Goal: Communication & Community: Answer question/provide support

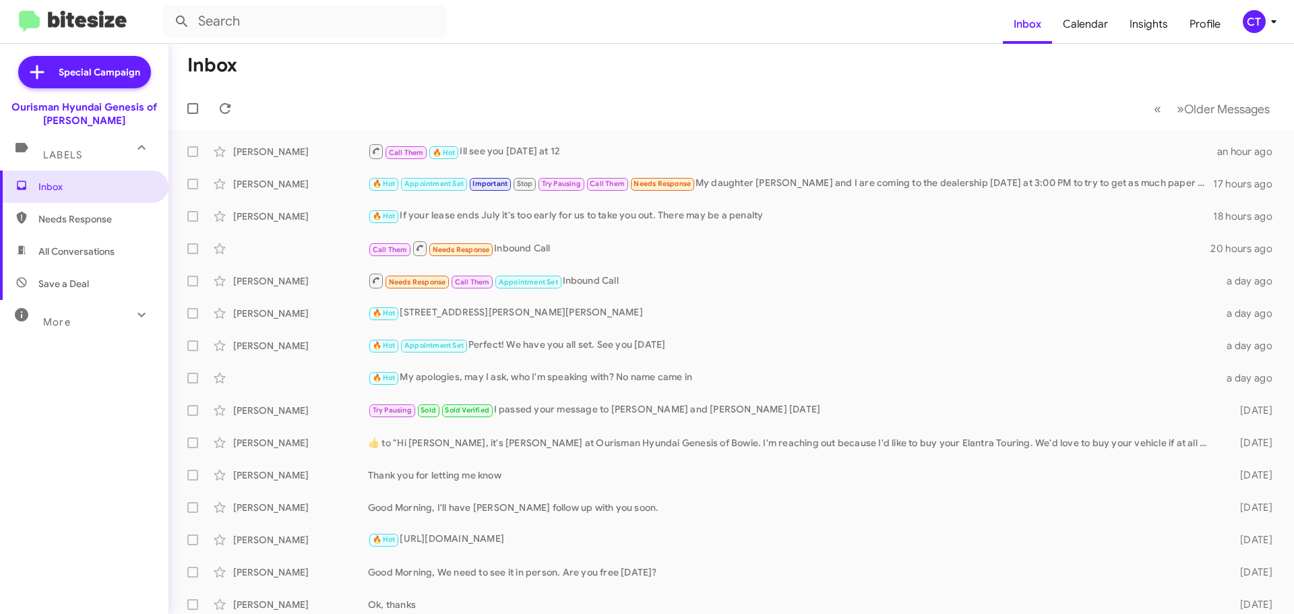
click at [1265, 23] on icon at bounding box center [1273, 21] width 16 height 16
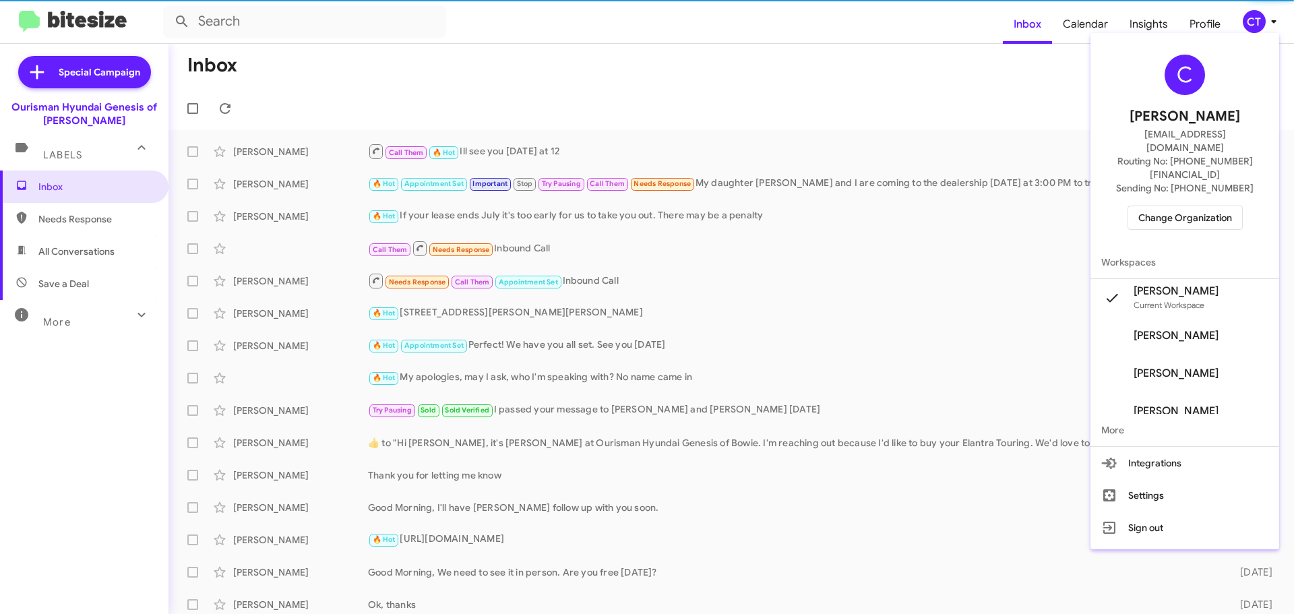
click at [1204, 206] on span "Change Organization" at bounding box center [1185, 217] width 94 height 23
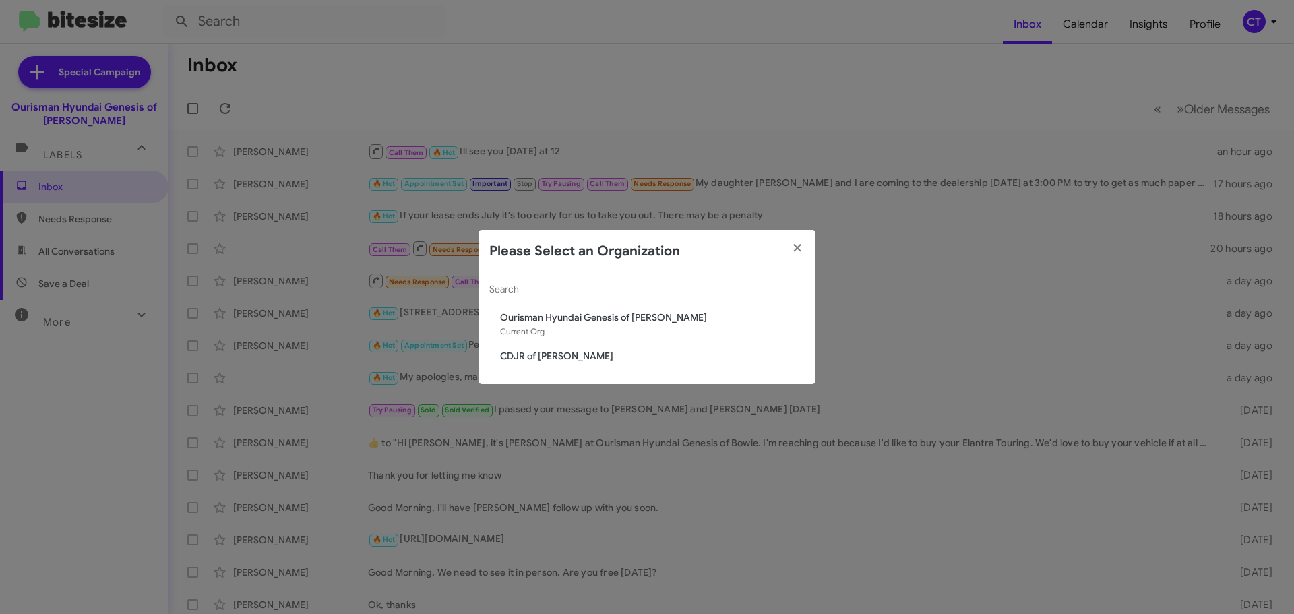
click at [557, 355] on span "CDJR of [PERSON_NAME]" at bounding box center [652, 355] width 305 height 13
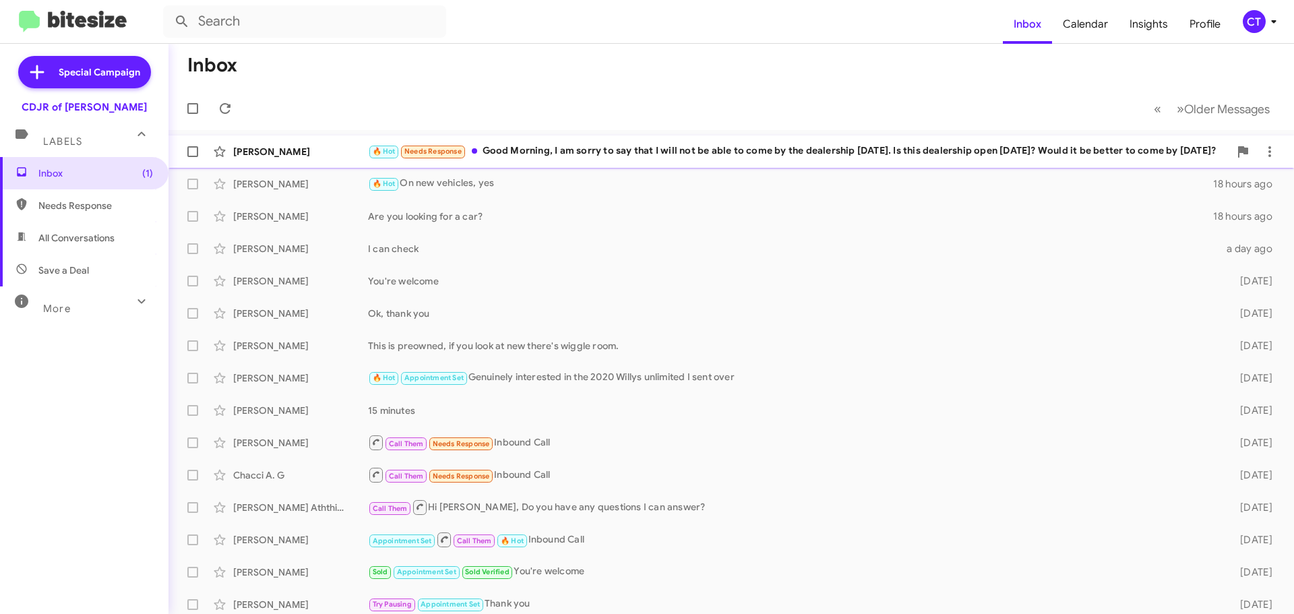
drag, startPoint x: 808, startPoint y: 147, endPoint x: 802, endPoint y: 153, distance: 9.1
click at [806, 146] on div "🔥 Hot Needs Response Good Morning, I am sorry to say that I will not be able to…" at bounding box center [798, 151] width 861 height 15
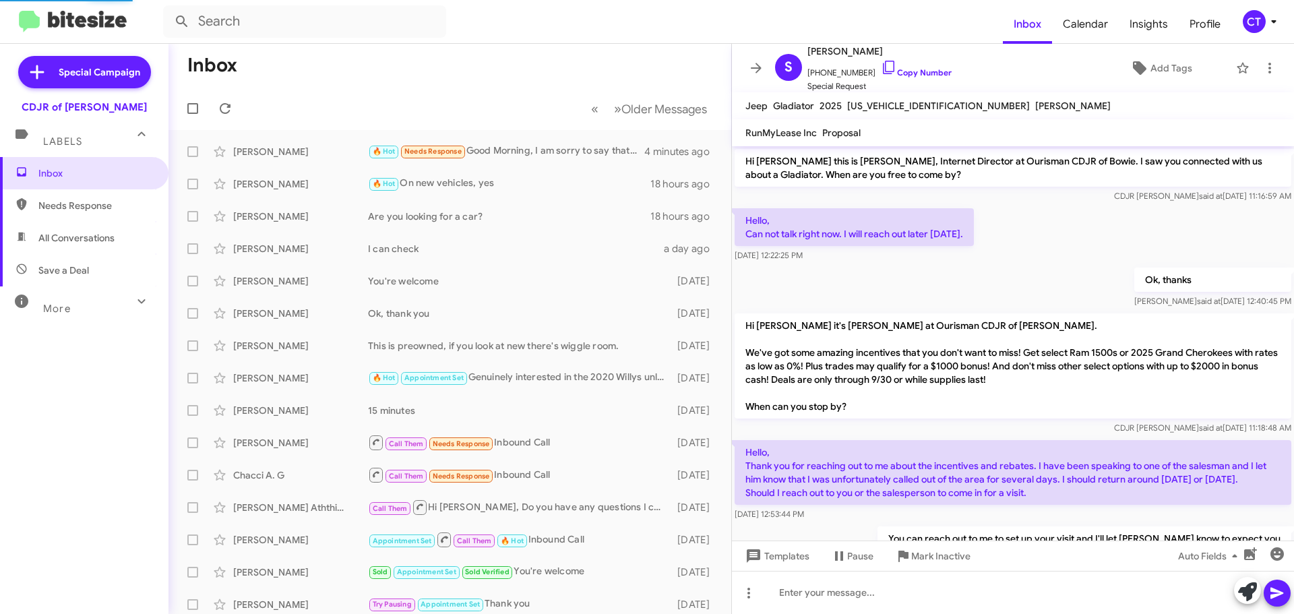
scroll to position [305, 0]
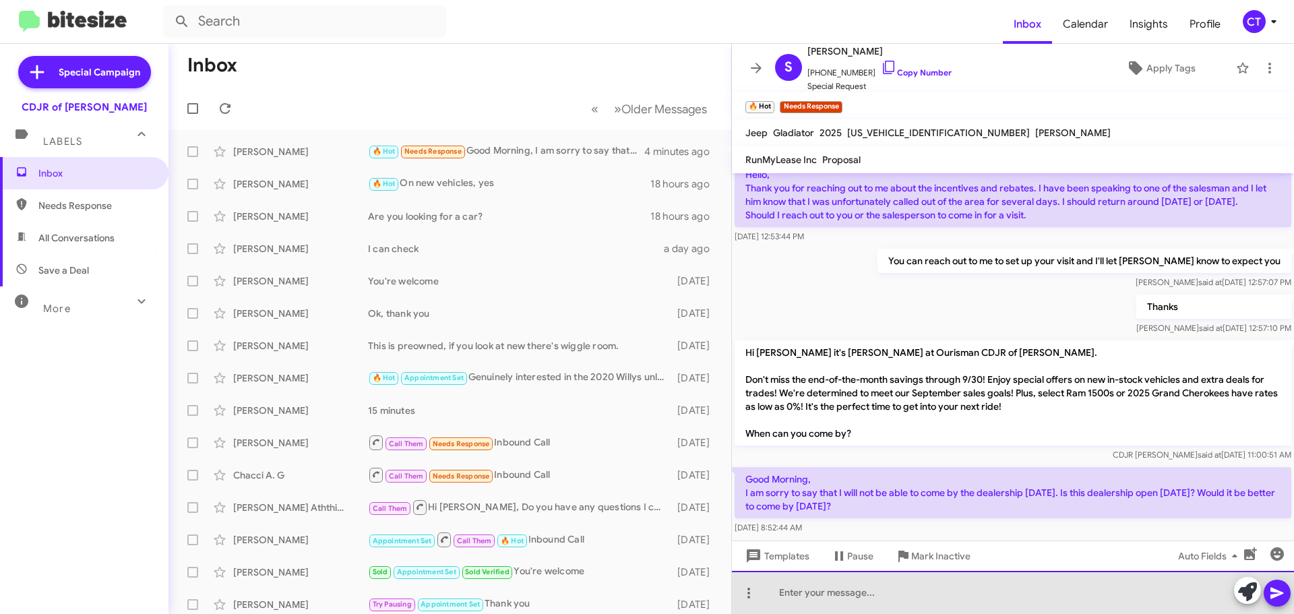
click at [883, 597] on div at bounding box center [1013, 592] width 562 height 43
click at [798, 602] on div "wew're open on Sunday. I ca" at bounding box center [1013, 592] width 562 height 43
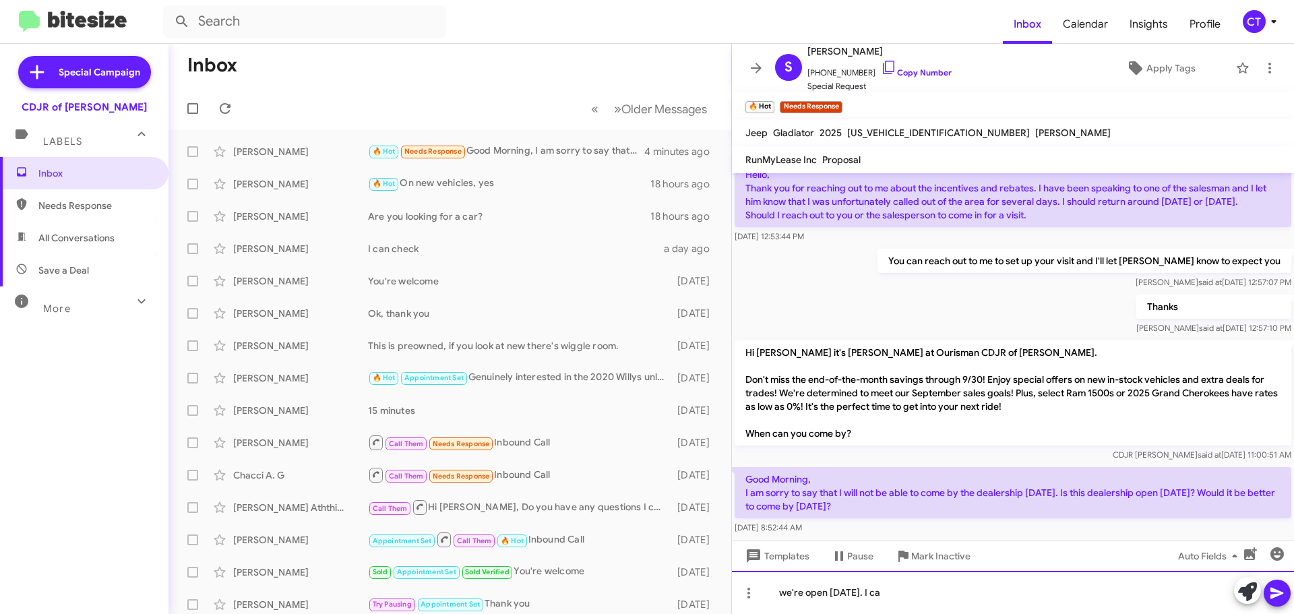
click at [948, 590] on div "we're open on Sunday. I ca" at bounding box center [1013, 592] width 562 height 43
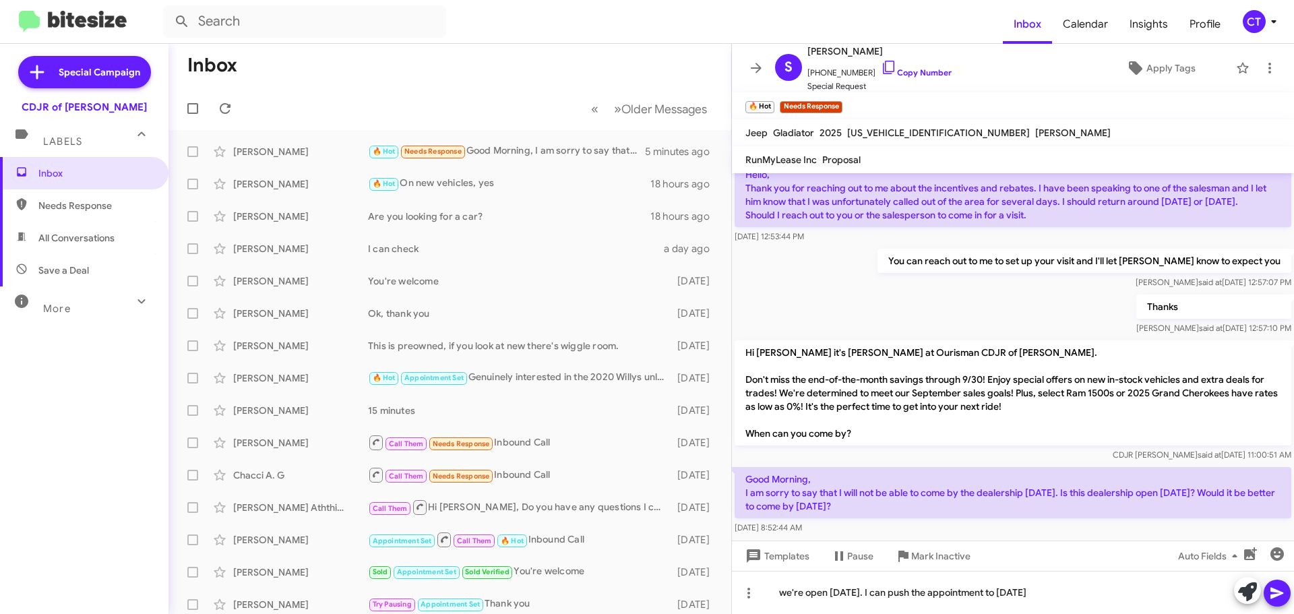
click at [1273, 587] on icon at bounding box center [1277, 593] width 16 height 16
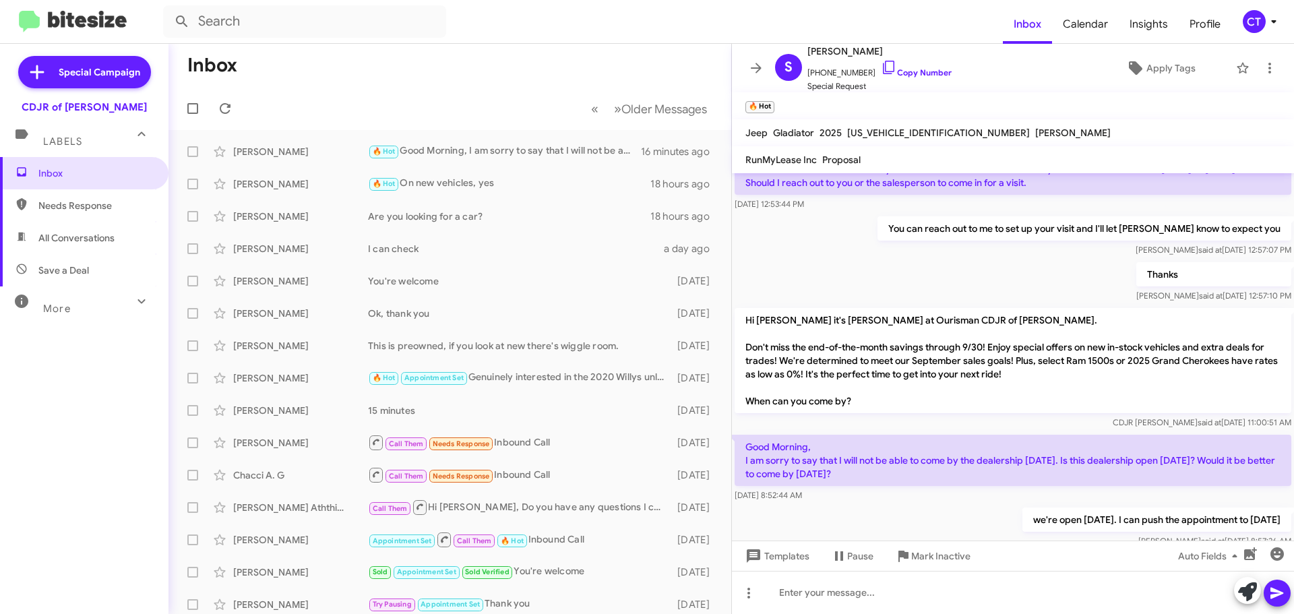
scroll to position [381, 0]
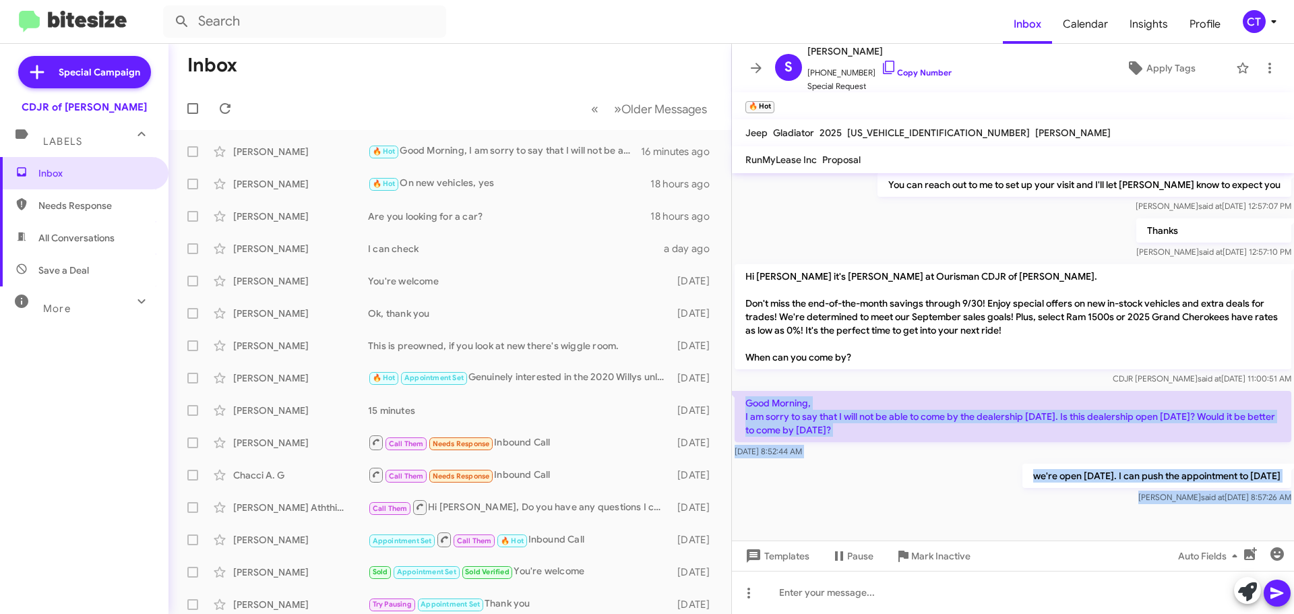
drag, startPoint x: 806, startPoint y: 407, endPoint x: 1141, endPoint y: 525, distance: 355.0
click at [1141, 525] on cdk-virtual-scroll-viewport "Hi Stan this is Ciara Taylor, Internet Director at Ourisman CDJR of Bowie. I sa…" at bounding box center [1013, 356] width 562 height 367
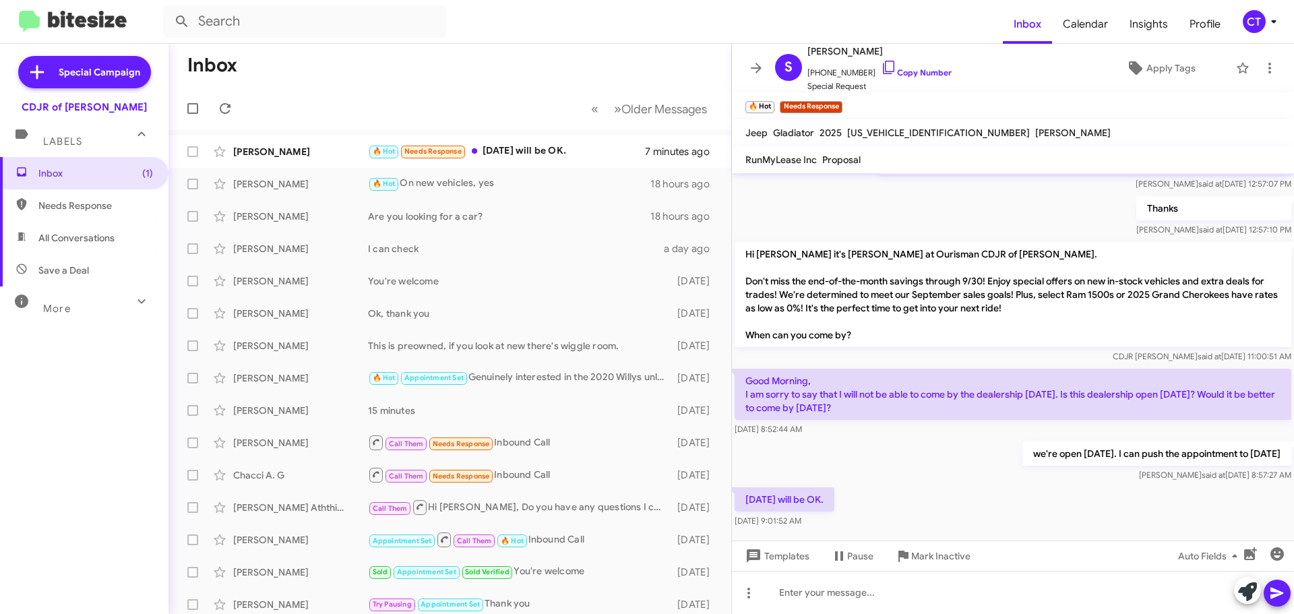
scroll to position [430, 0]
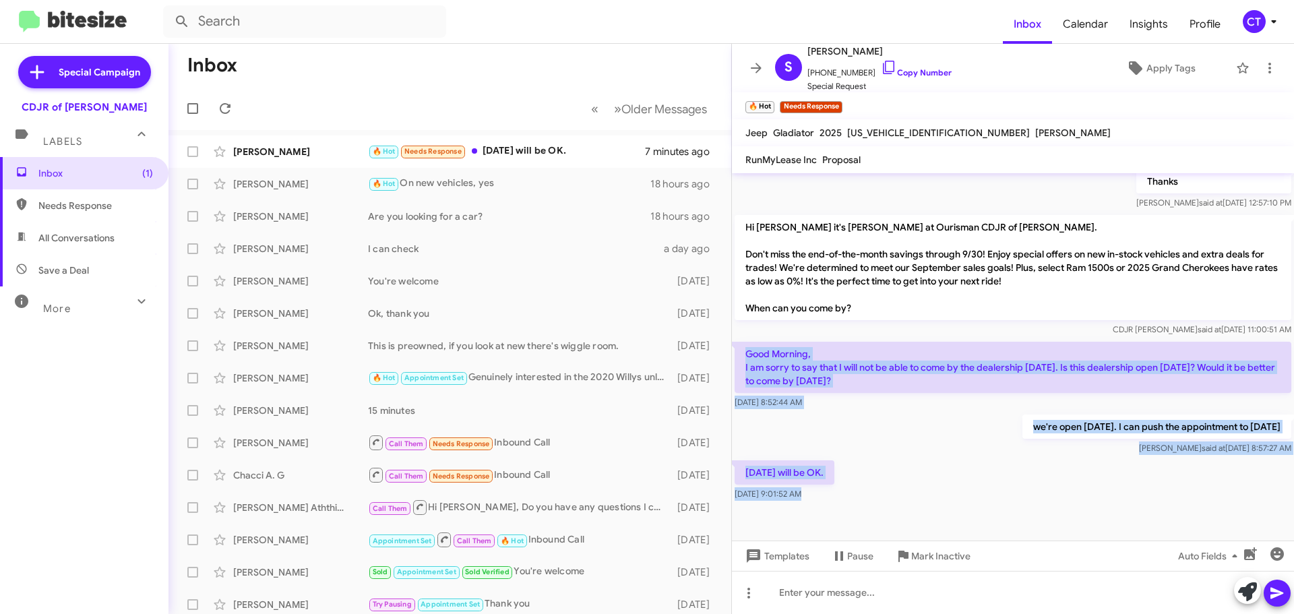
drag, startPoint x: 794, startPoint y: 379, endPoint x: 1053, endPoint y: 559, distance: 315.3
click at [1053, 559] on div "Hi [PERSON_NAME] this is [PERSON_NAME], Internet Director at Ourisman CDJR of B…" at bounding box center [1013, 393] width 562 height 441
copy div "Good Morning, I am sorry to say that I will not be able to come by the dealersh…"
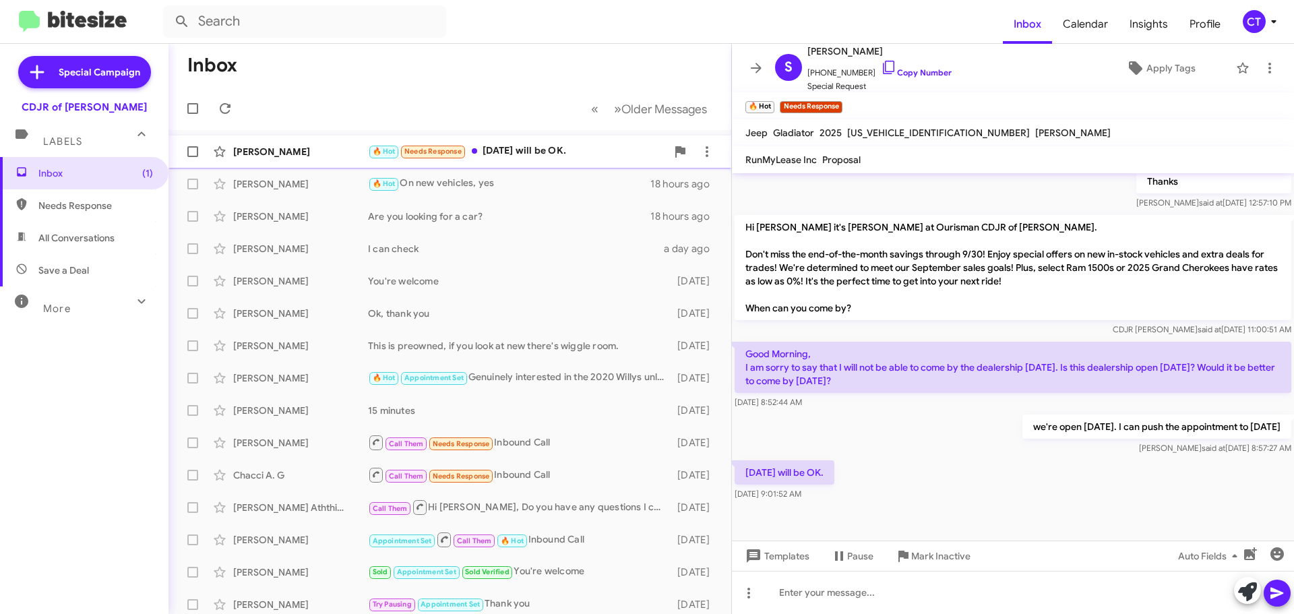
drag, startPoint x: 523, startPoint y: 152, endPoint x: 529, endPoint y: 157, distance: 7.7
click at [523, 152] on div "🔥 Hot Needs Response [DATE] will be OK." at bounding box center [517, 151] width 298 height 15
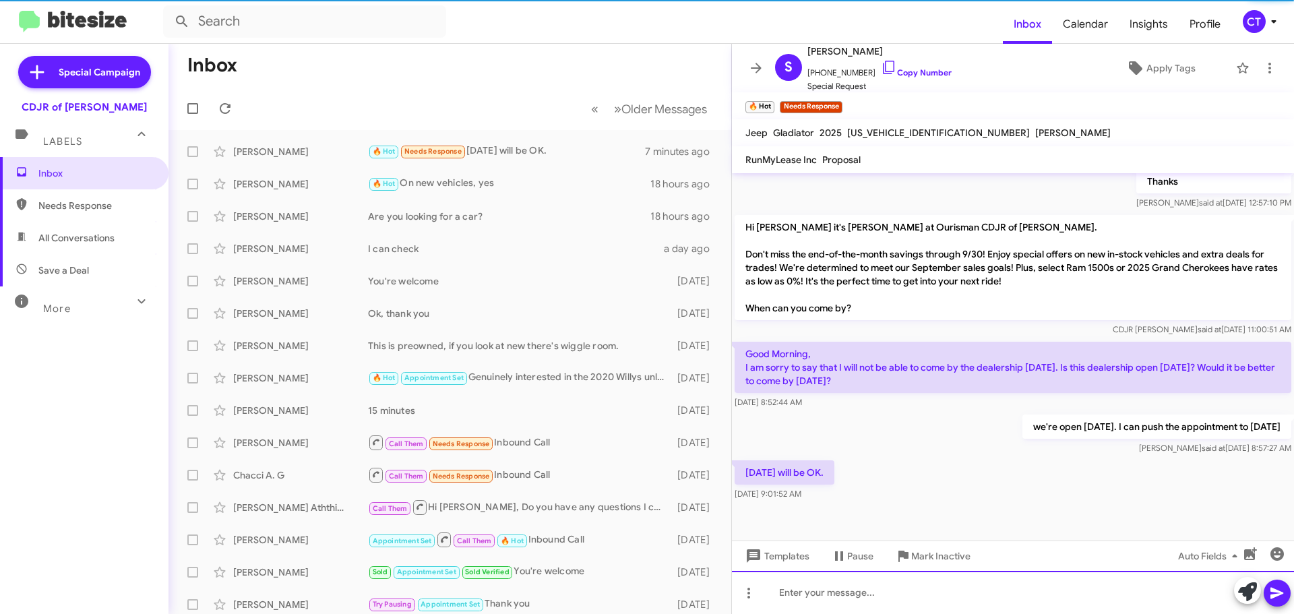
click at [904, 586] on div at bounding box center [1013, 592] width 562 height 43
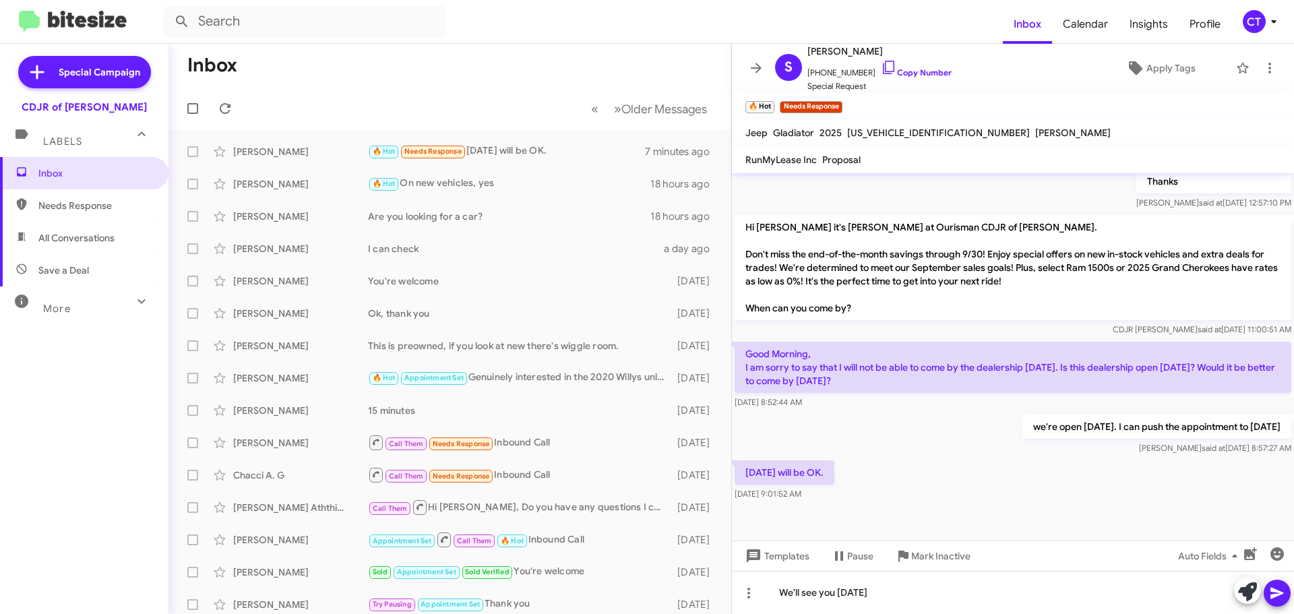
click at [1283, 594] on icon at bounding box center [1277, 593] width 16 height 16
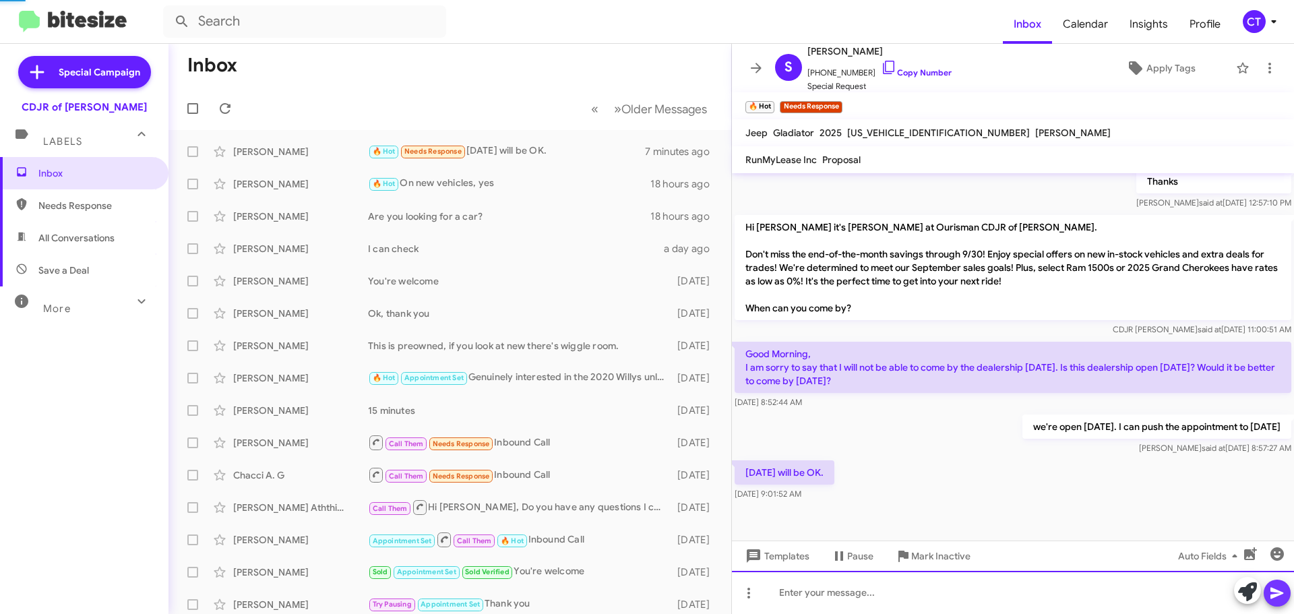
scroll to position [0, 0]
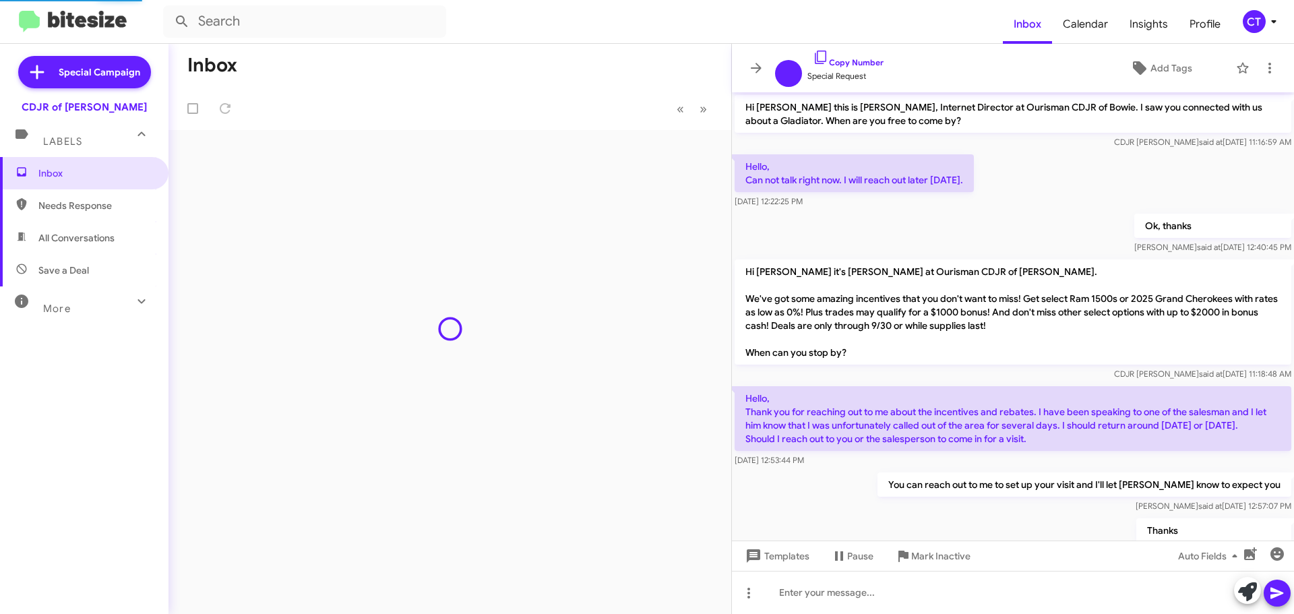
scroll to position [398, 0]
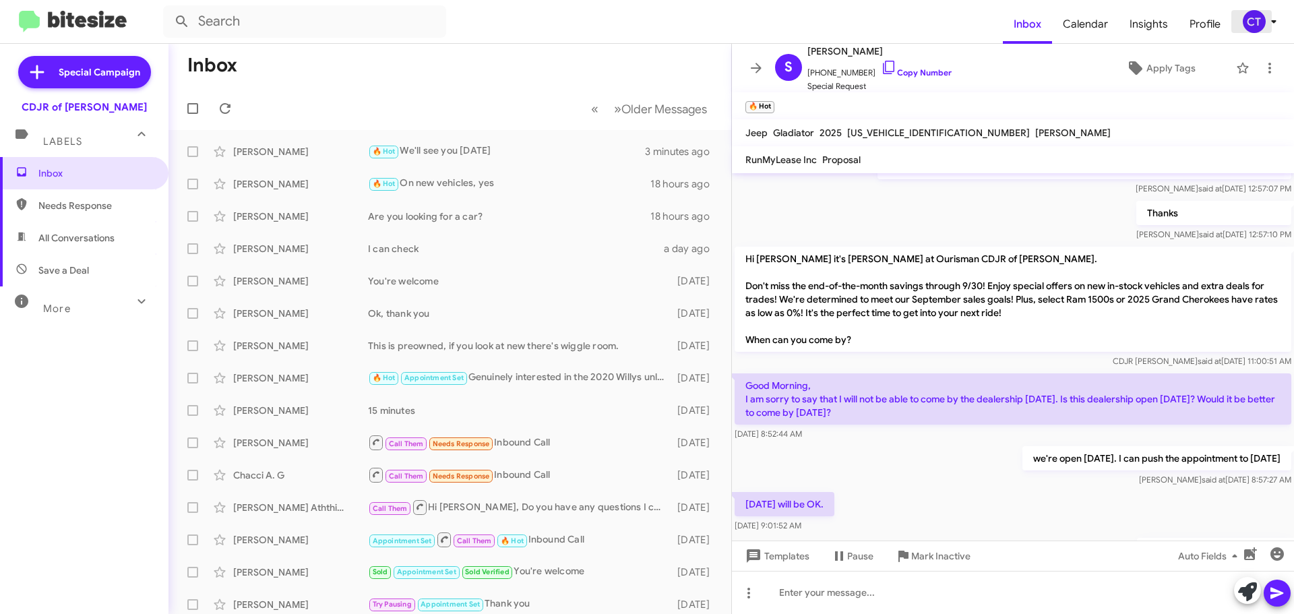
click at [1268, 24] on icon at bounding box center [1273, 21] width 16 height 16
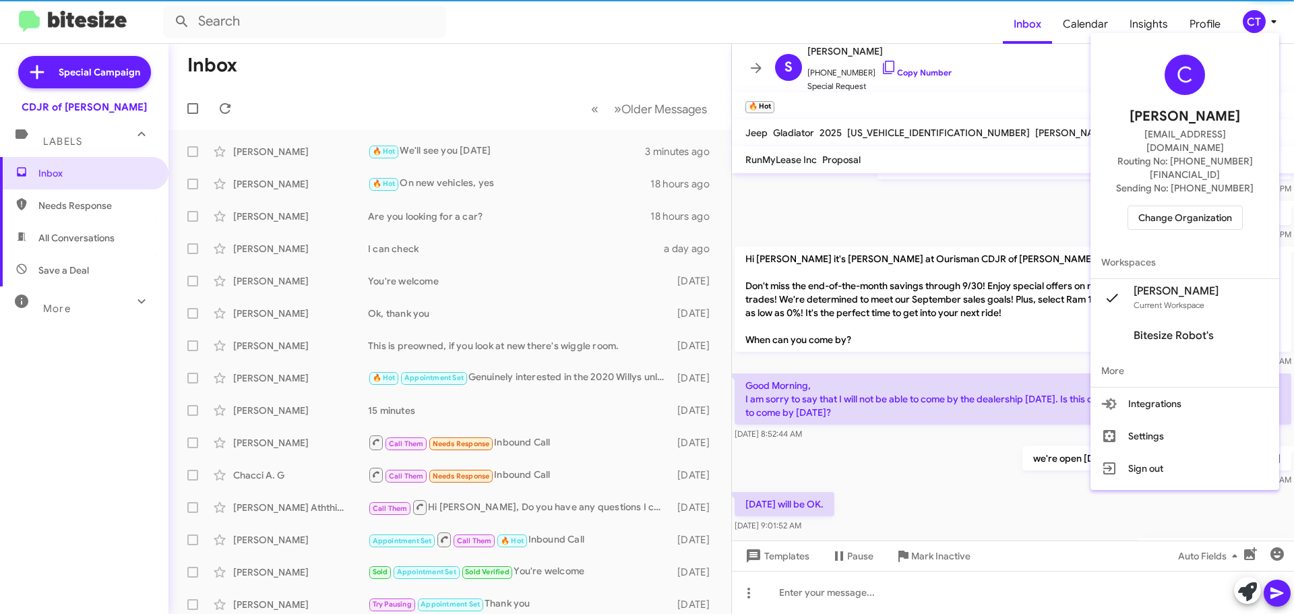
click at [1215, 206] on span "Change Organization" at bounding box center [1185, 217] width 94 height 23
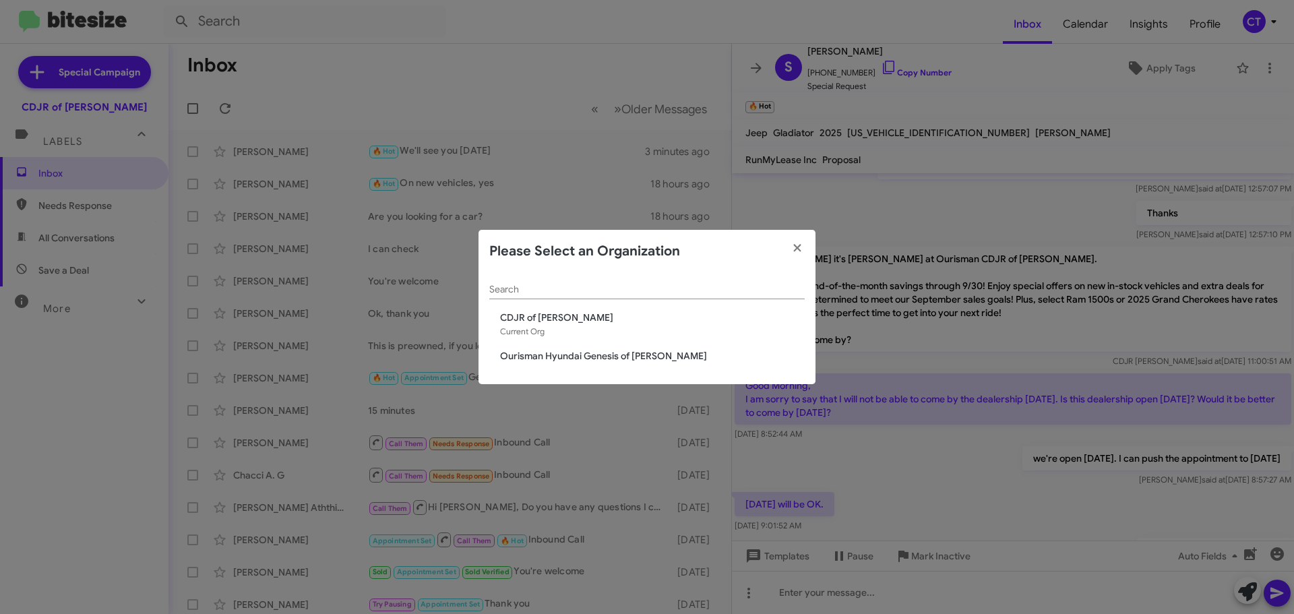
click at [548, 357] on span "Ourisman Hyundai Genesis of Bowie" at bounding box center [652, 355] width 305 height 13
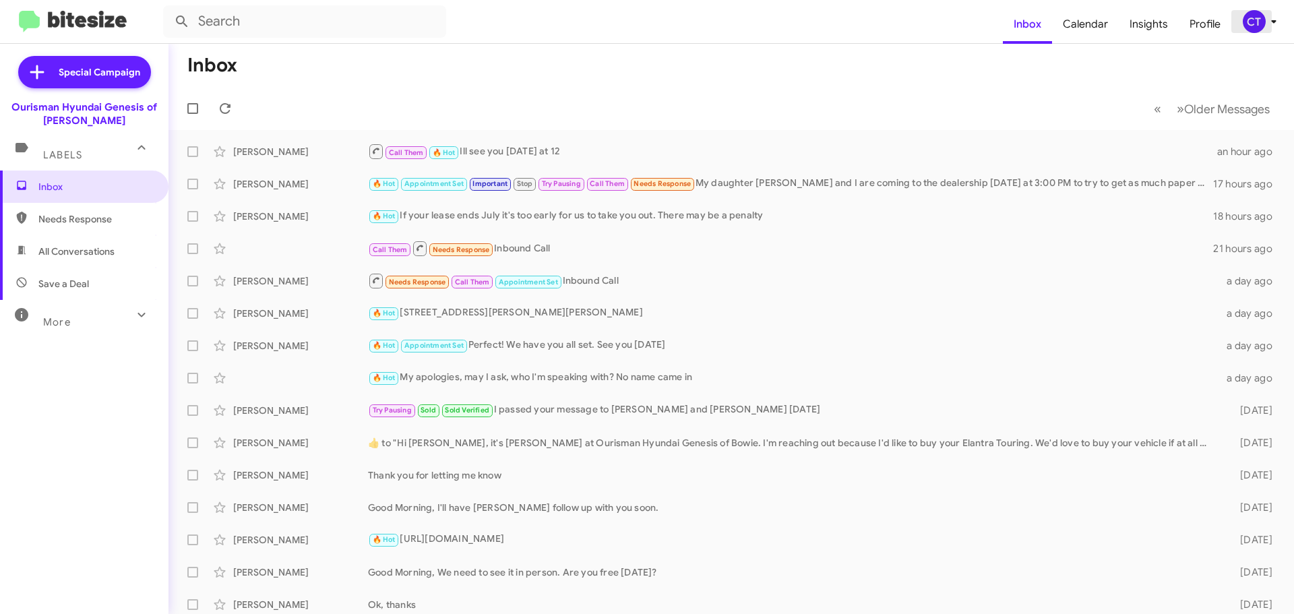
click at [1265, 17] on icon at bounding box center [1273, 21] width 16 height 16
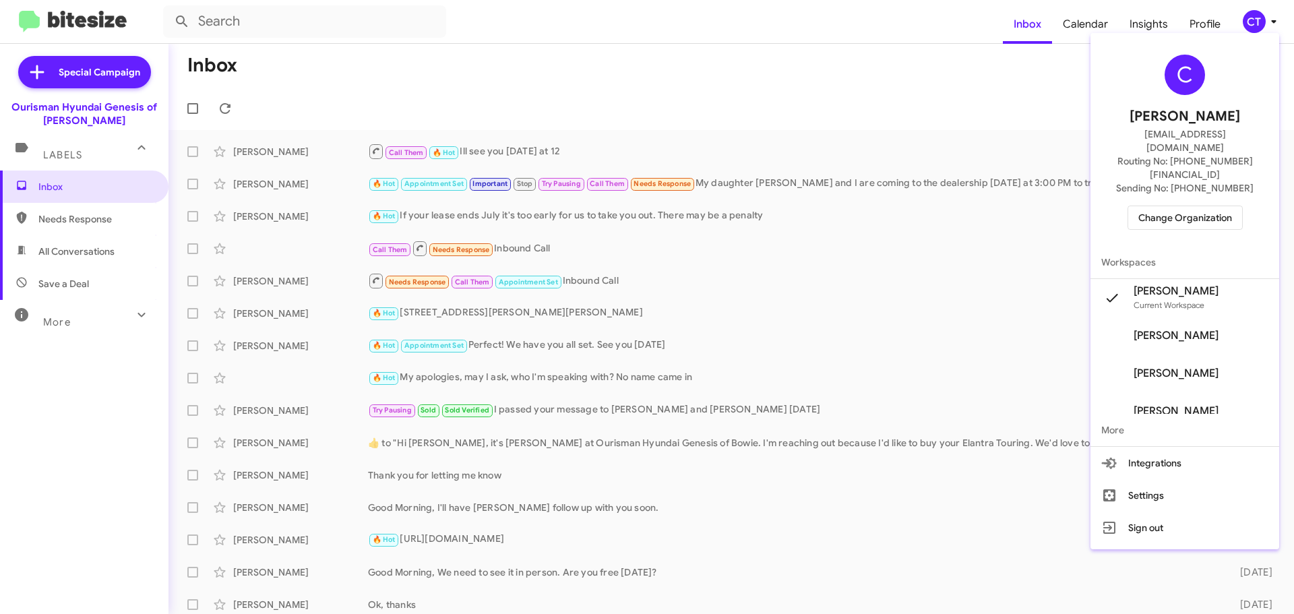
click at [1172, 206] on span "Change Organization" at bounding box center [1185, 217] width 94 height 23
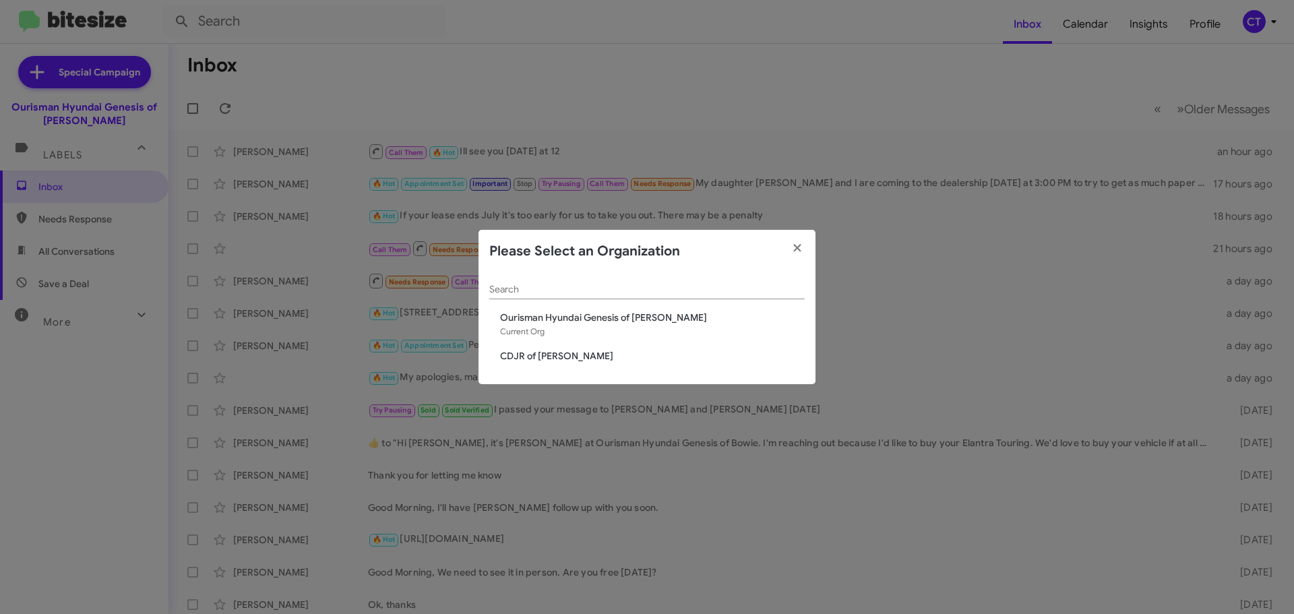
drag, startPoint x: 538, startPoint y: 348, endPoint x: 532, endPoint y: 357, distance: 11.2
click at [536, 348] on div "Search Ourisman Hyundai Genesis of Bowie Current Org CDJR of Bowie" at bounding box center [646, 329] width 337 height 112
click at [532, 357] on span "CDJR of [PERSON_NAME]" at bounding box center [652, 355] width 305 height 13
